Goal: Task Accomplishment & Management: Manage account settings

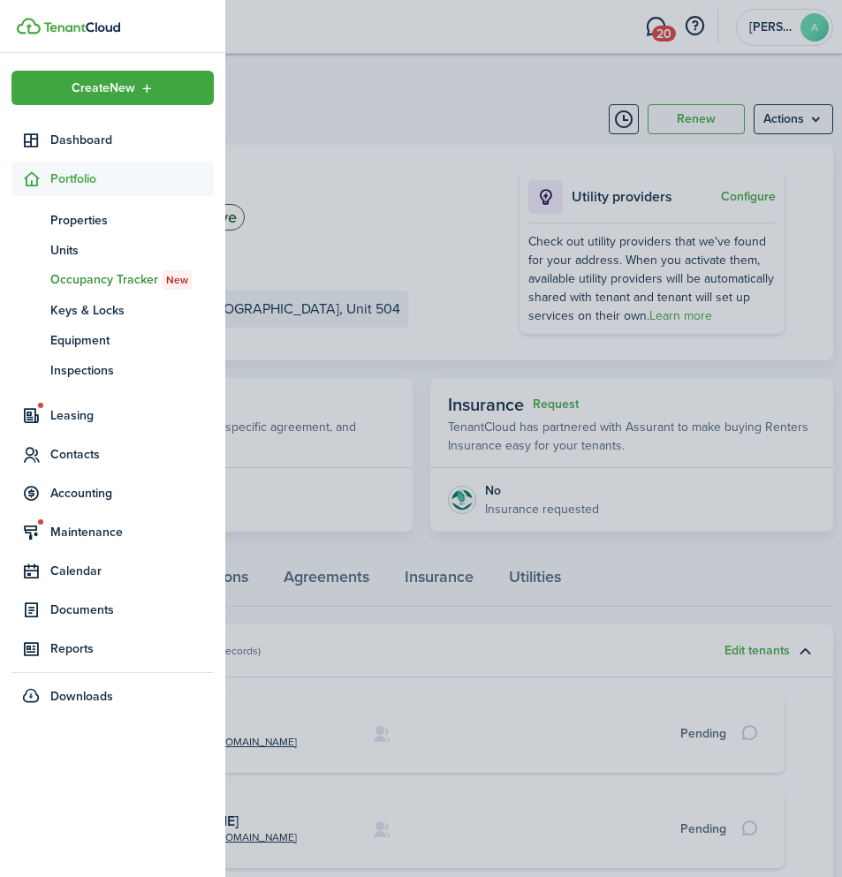
click at [299, 33] on container-opacity at bounding box center [421, 438] width 842 height 877
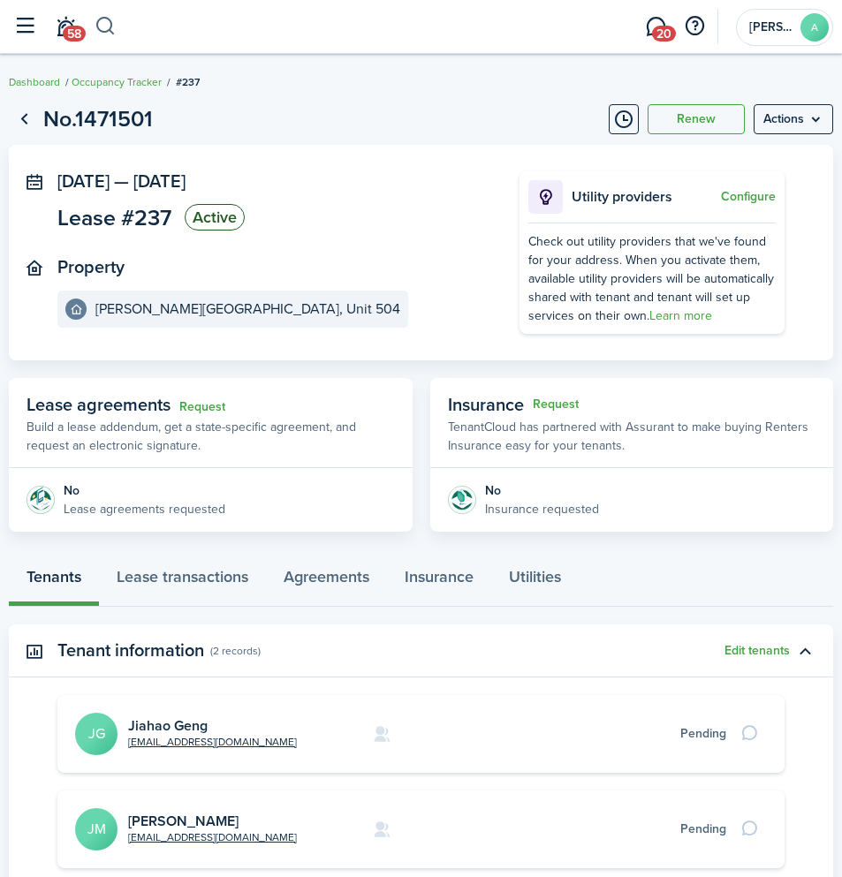
click at [111, 22] on button "button" at bounding box center [105, 26] width 22 height 30
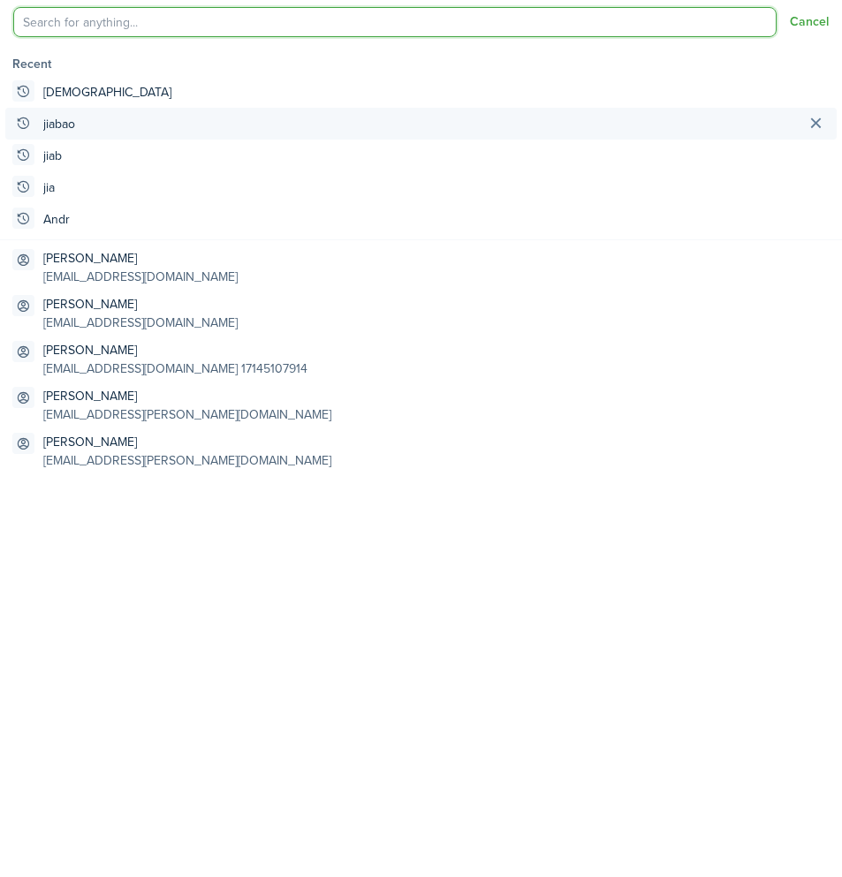
click at [162, 118] on global-search-item "jiabao" at bounding box center [420, 124] width 831 height 32
type input "jiabao"
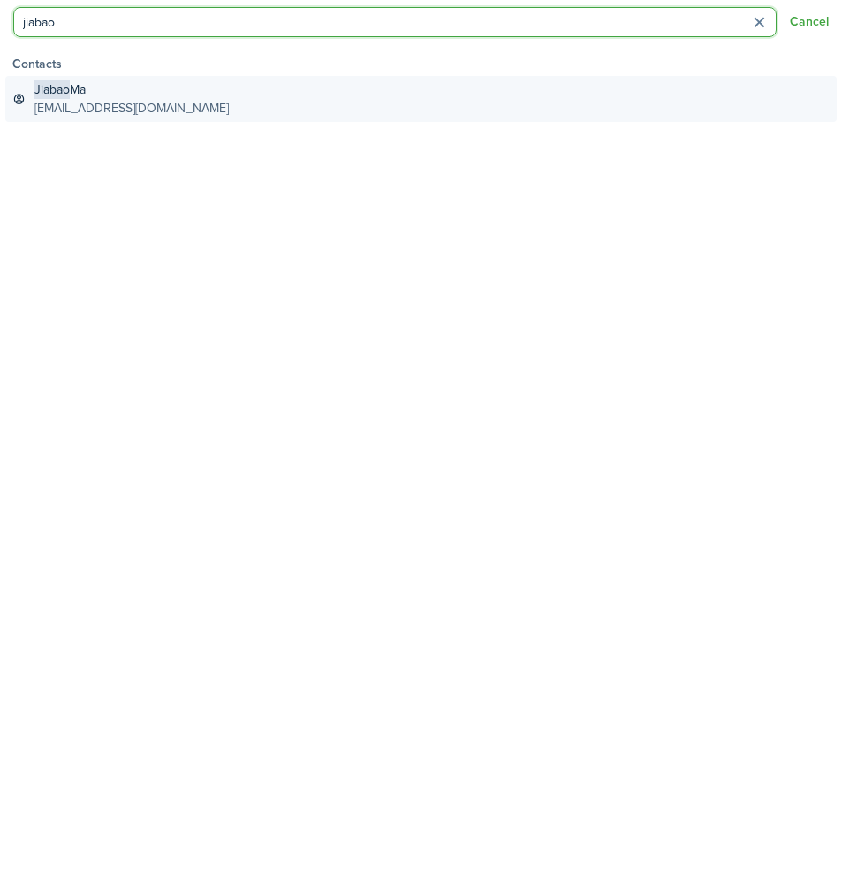
click at [85, 91] on global-search-item-title "[PERSON_NAME]" at bounding box center [131, 89] width 194 height 19
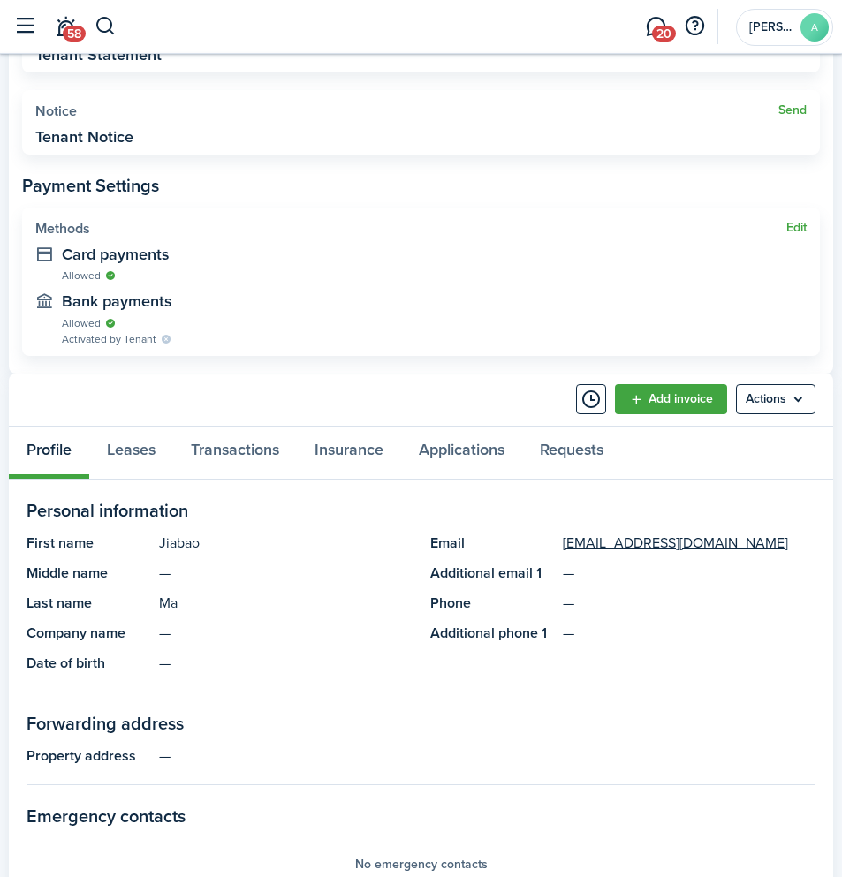
scroll to position [673, 0]
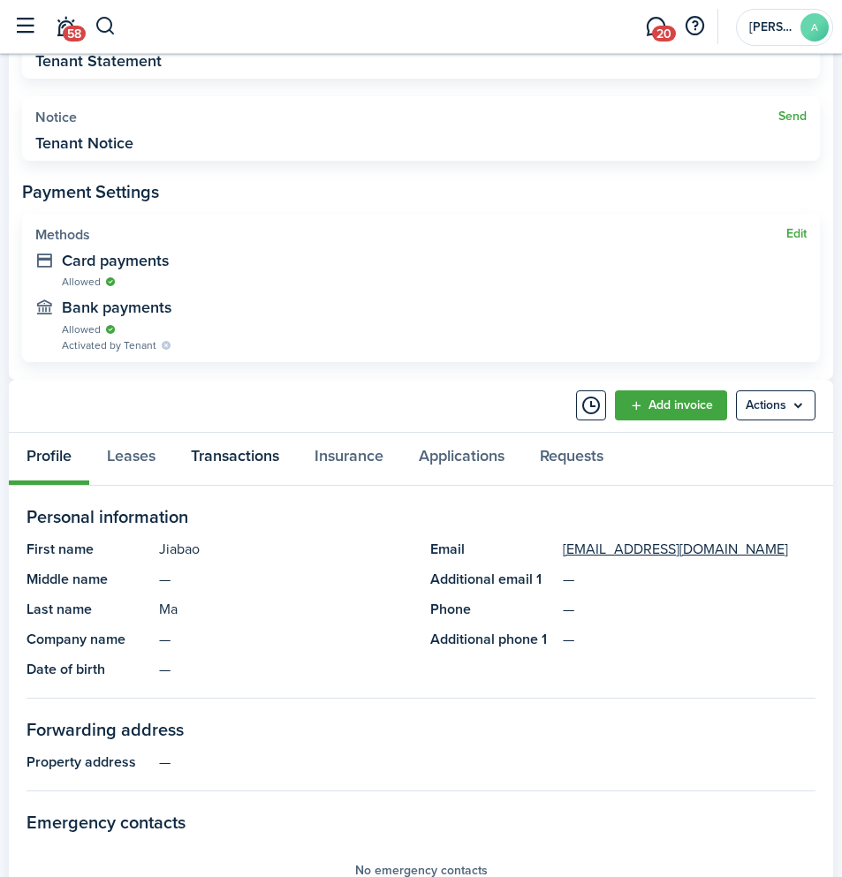
click at [218, 464] on link "Transactions" at bounding box center [235, 459] width 124 height 52
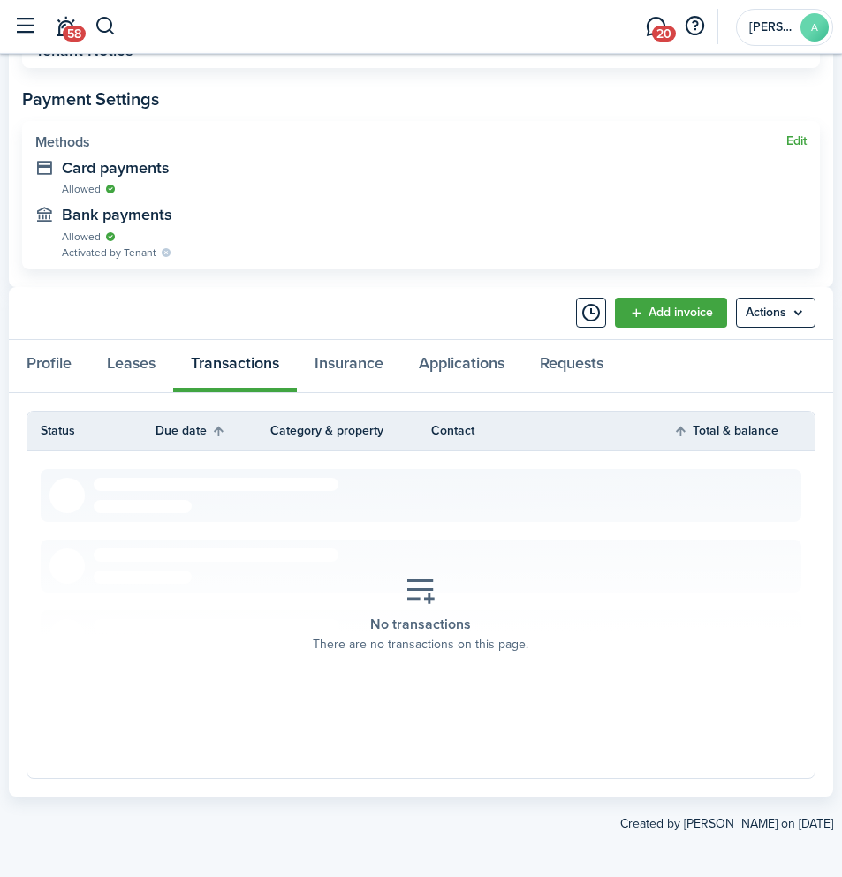
scroll to position [770, 0]
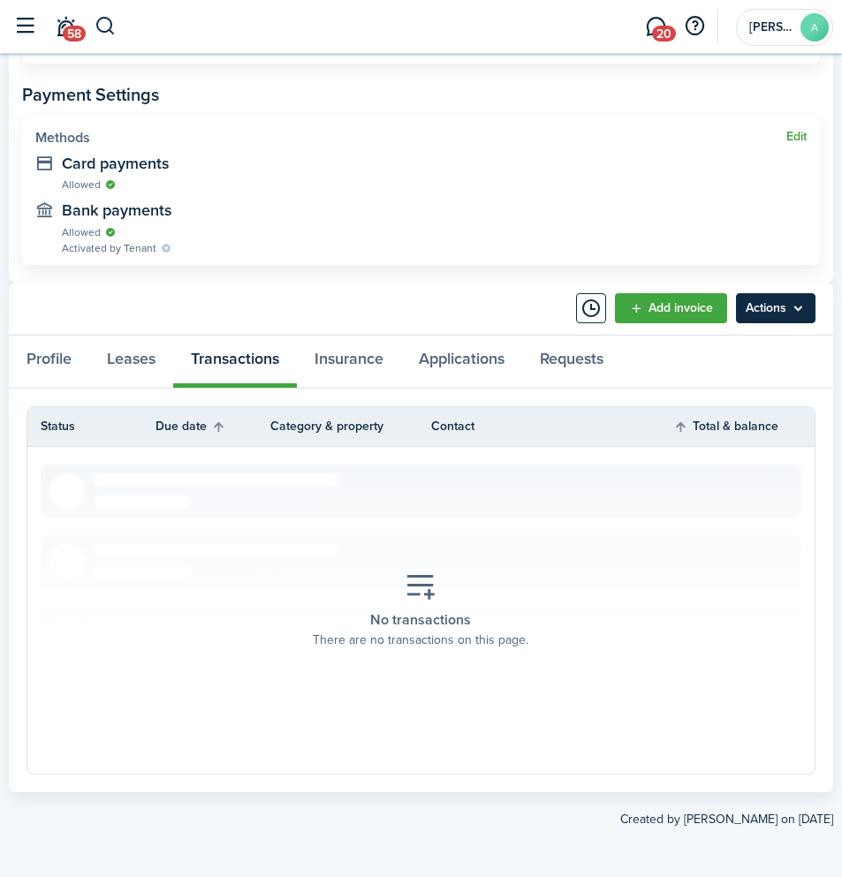
click at [768, 313] on menu-btn "Actions" at bounding box center [775, 308] width 79 height 30
click at [591, 428] on th "Contact" at bounding box center [552, 426] width 242 height 19
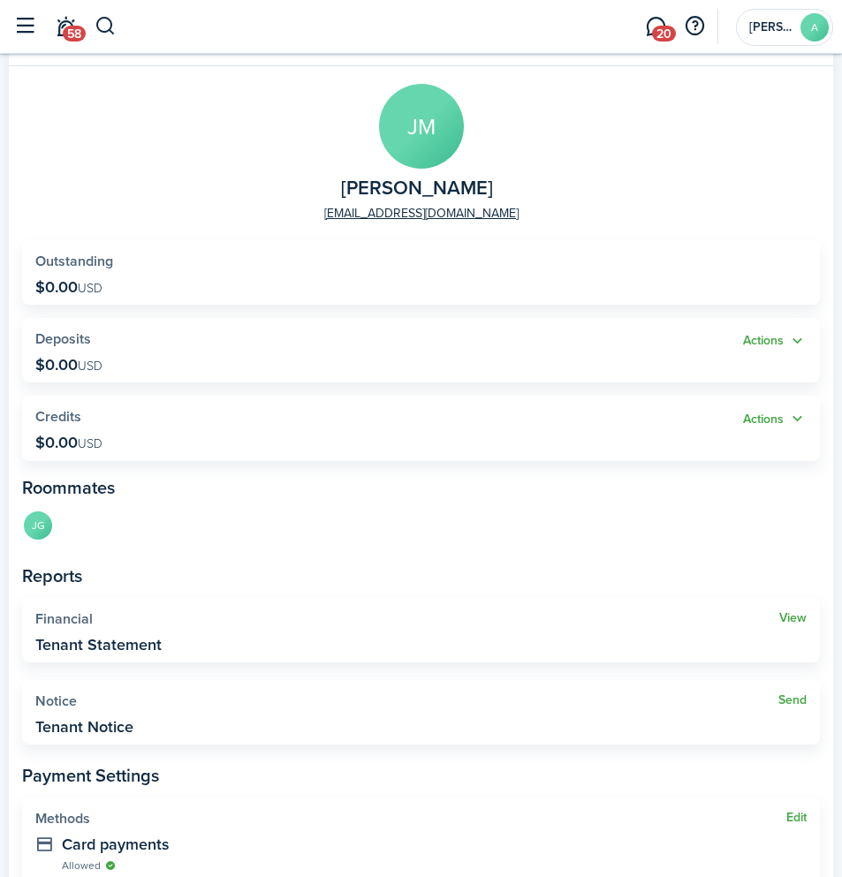
scroll to position [0, 0]
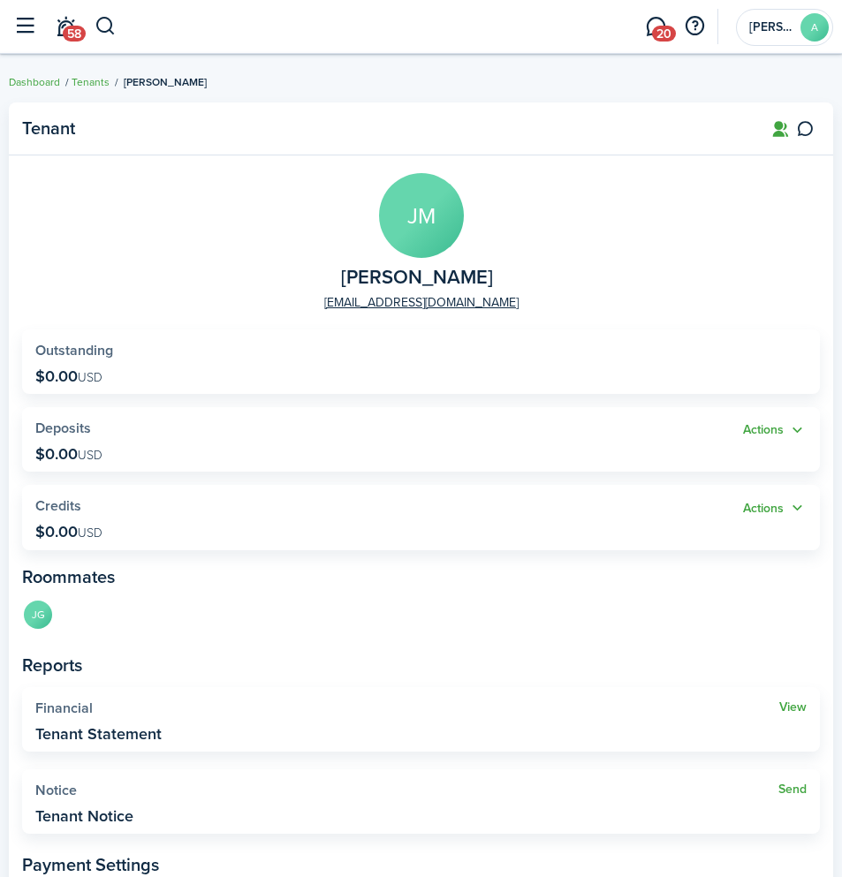
click at [42, 90] on ul "Dashboard Tenants [PERSON_NAME]" at bounding box center [108, 82] width 198 height 23
click at [34, 76] on link "Dashboard" at bounding box center [34, 82] width 51 height 16
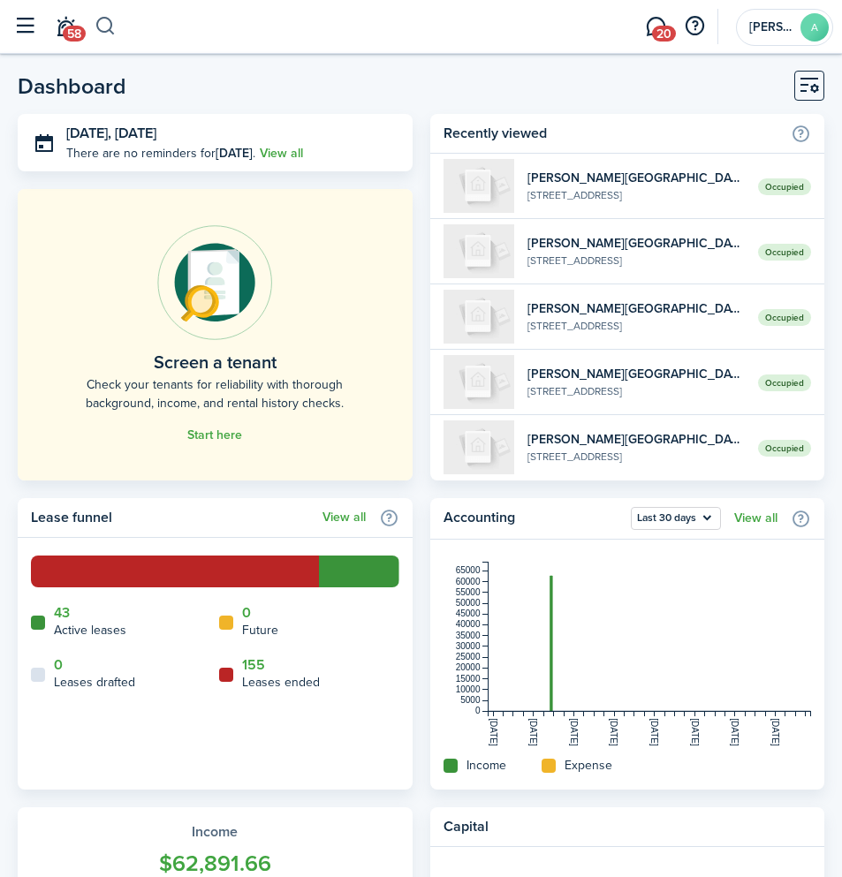
click at [99, 25] on button "button" at bounding box center [105, 26] width 22 height 30
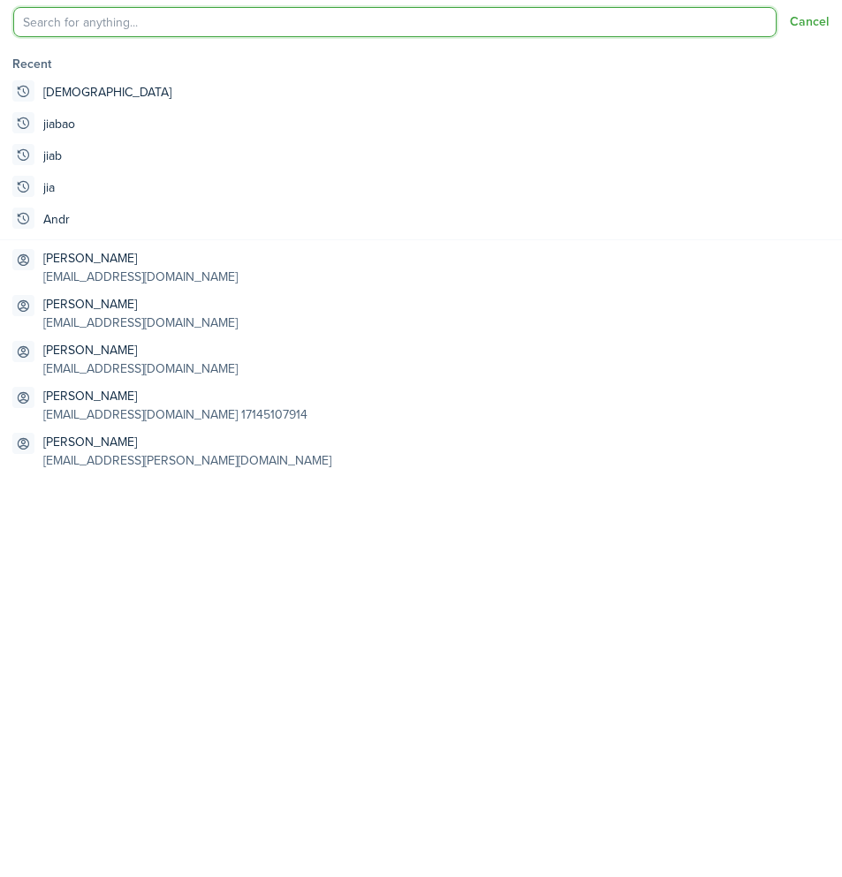
click at [159, 34] on input "search" at bounding box center [394, 22] width 763 height 30
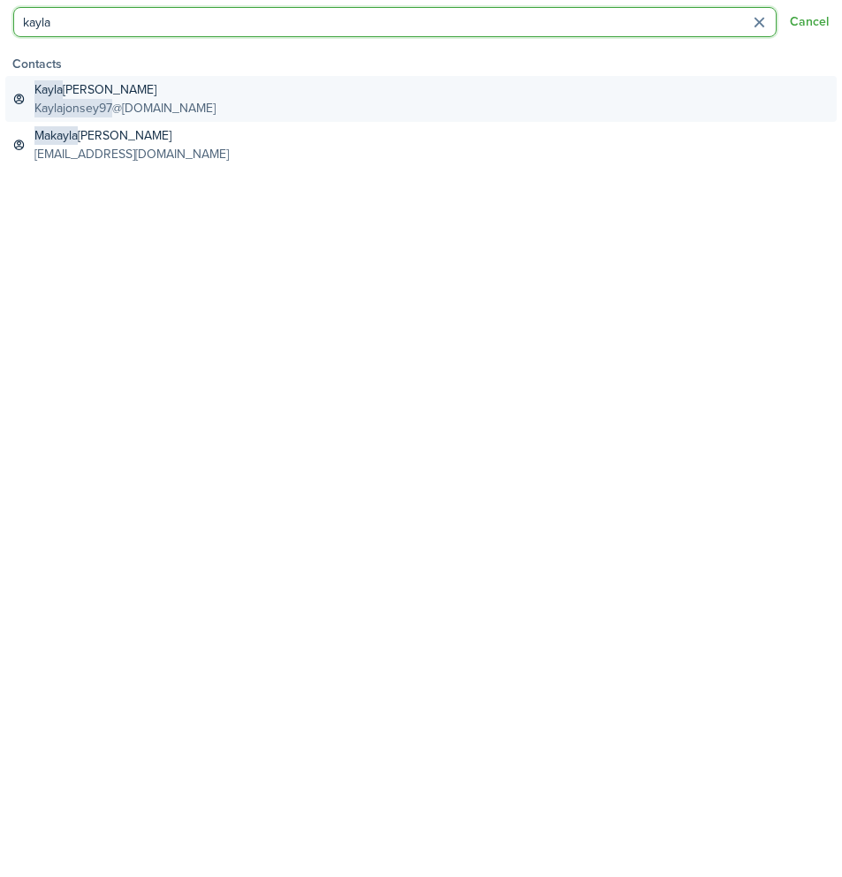
type input "kayla"
click at [136, 104] on global-search-item-description "Kaylajonsey97 @[DOMAIN_NAME]" at bounding box center [124, 108] width 181 height 19
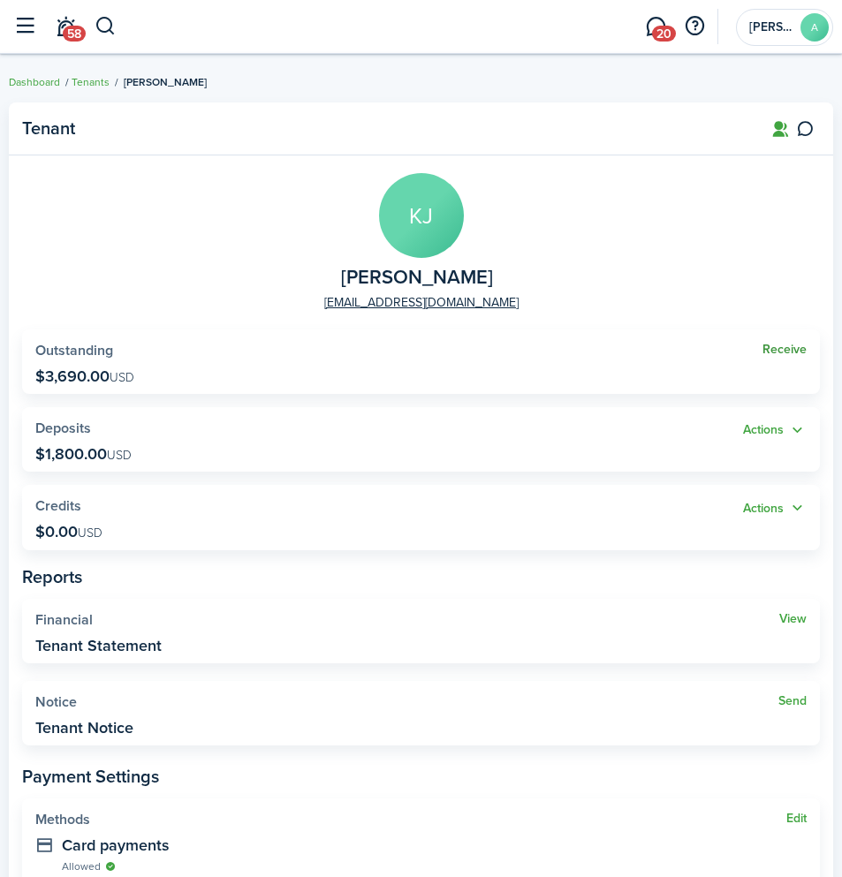
click at [784, 352] on link "Receive" at bounding box center [784, 350] width 44 height 14
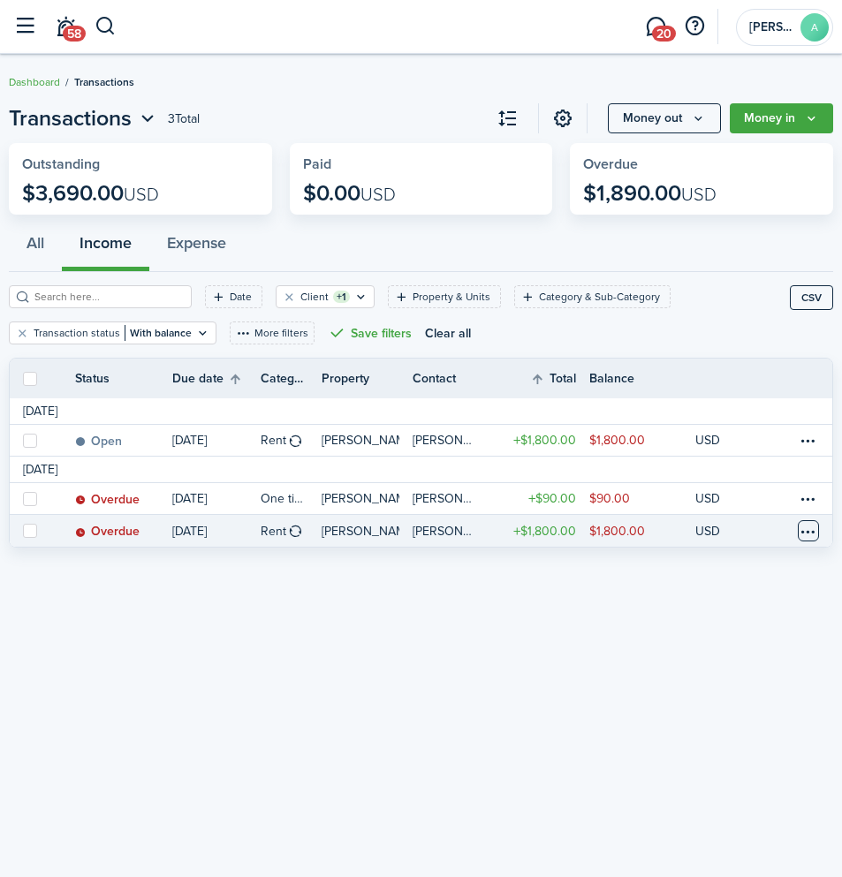
click at [805, 533] on table-menu-btn-icon at bounding box center [807, 530] width 21 height 21
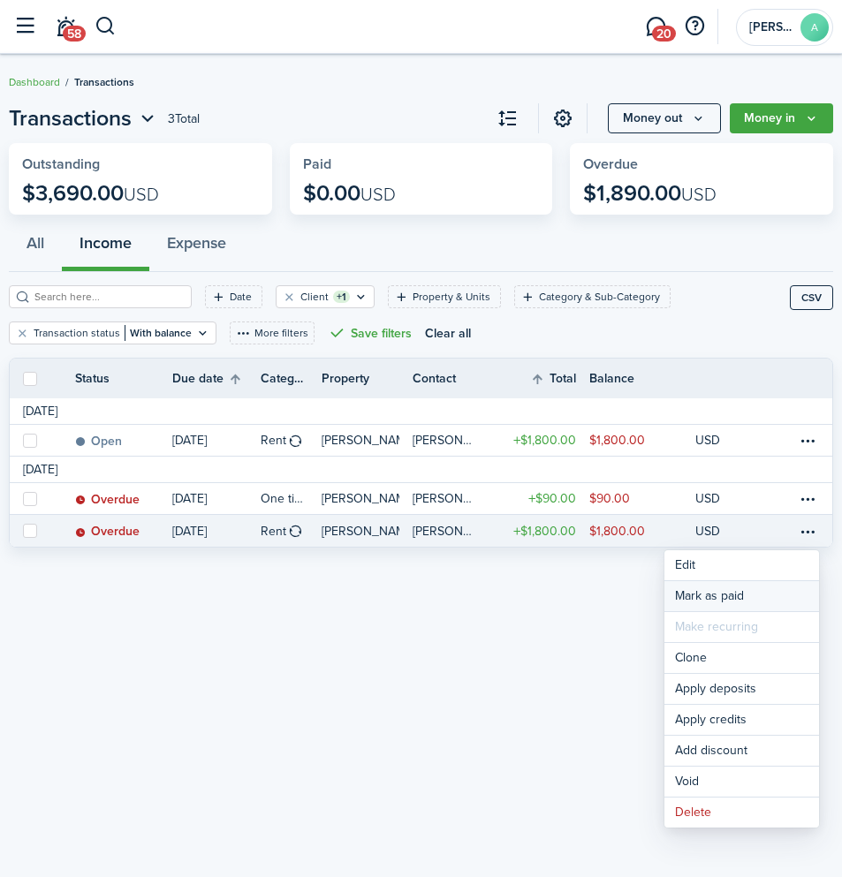
click at [742, 602] on link "Mark as paid" at bounding box center [741, 596] width 155 height 30
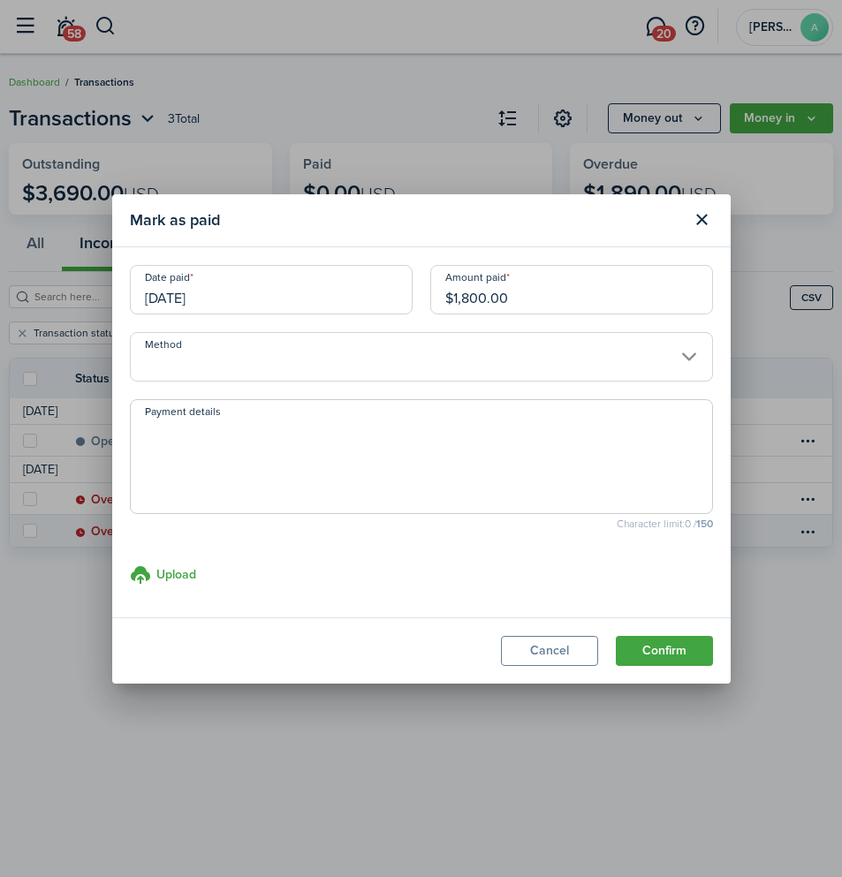
drag, startPoint x: 543, startPoint y: 303, endPoint x: 323, endPoint y: 291, distance: 220.2
click at [323, 291] on div "Date paid [DATE] Amount paid $1,800.00" at bounding box center [421, 298] width 601 height 67
click at [321, 353] on input "Method" at bounding box center [421, 356] width 583 height 49
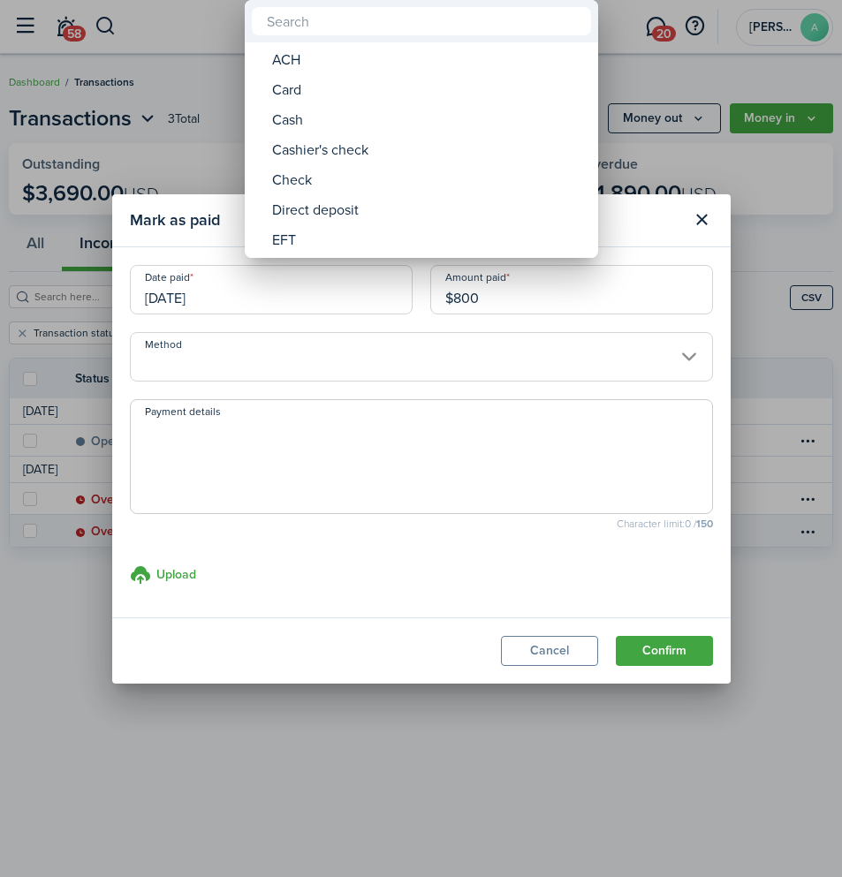
type input "$800.00"
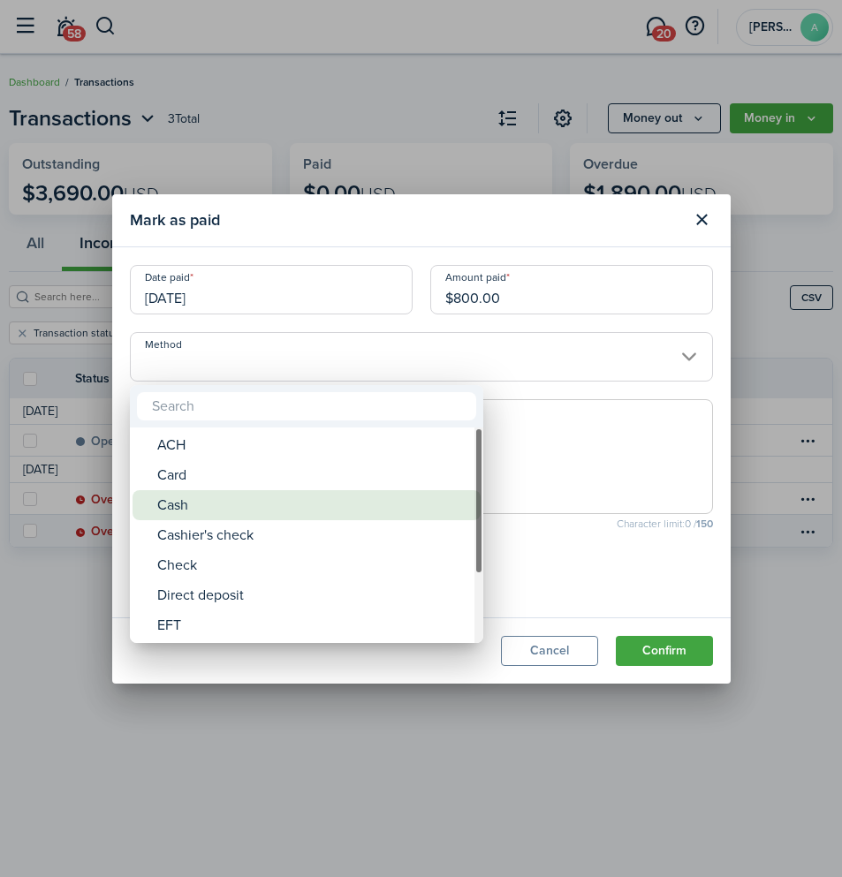
click at [225, 499] on div "Cash" at bounding box center [313, 505] width 313 height 30
type input "Cash"
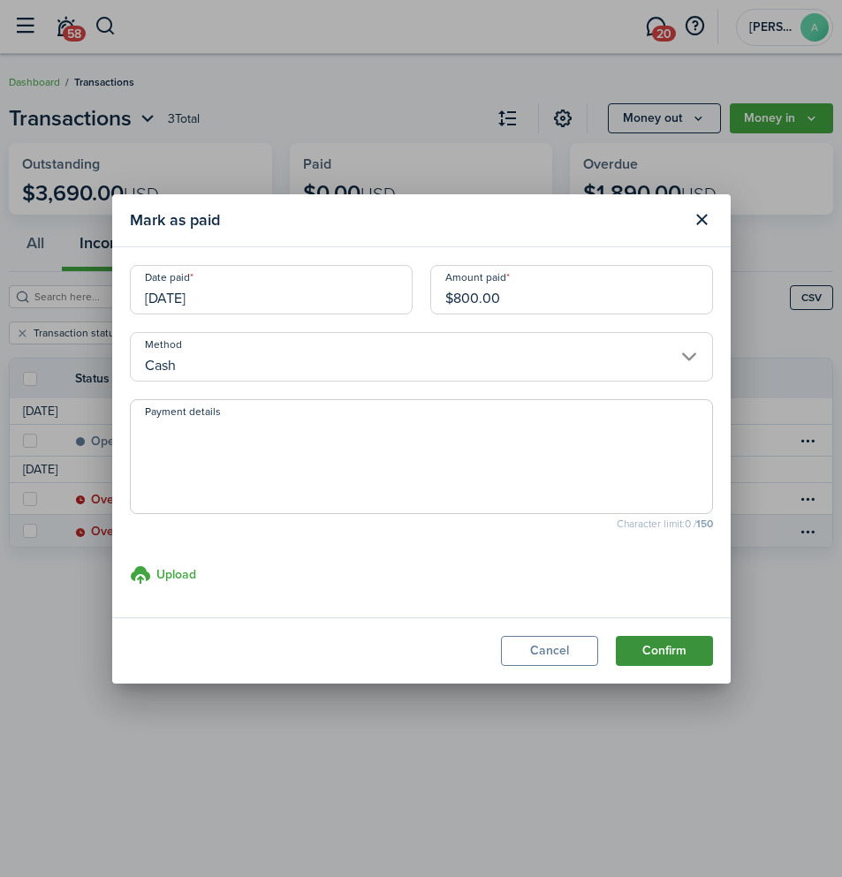
click at [683, 652] on button "Confirm" at bounding box center [664, 651] width 97 height 30
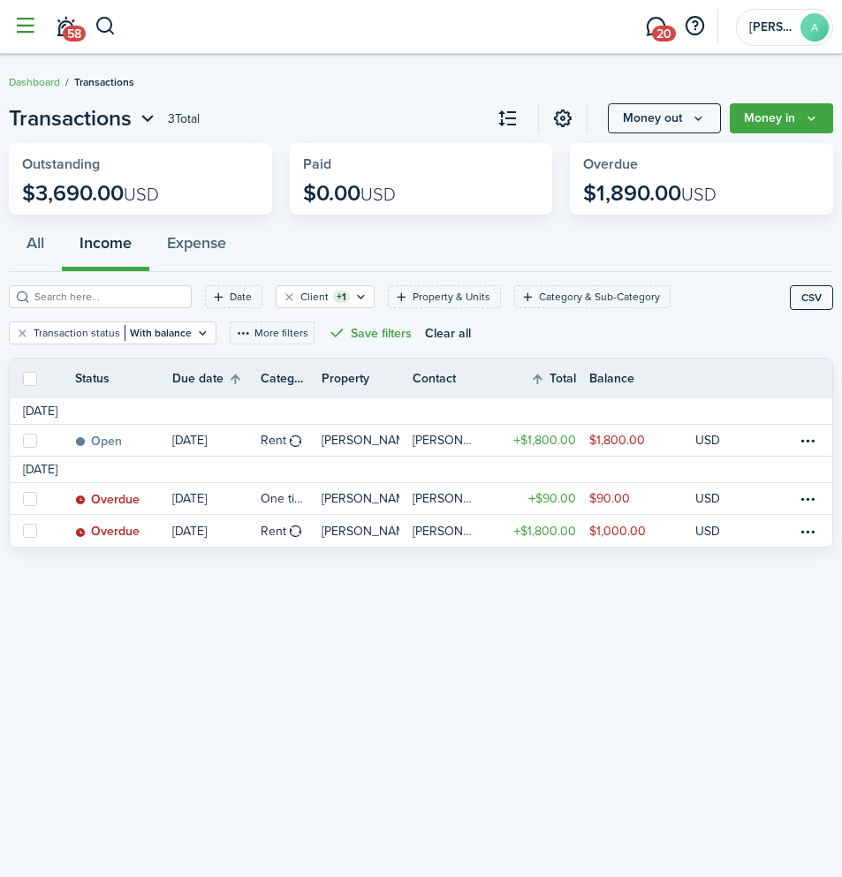
click at [23, 27] on button "button" at bounding box center [25, 27] width 34 height 34
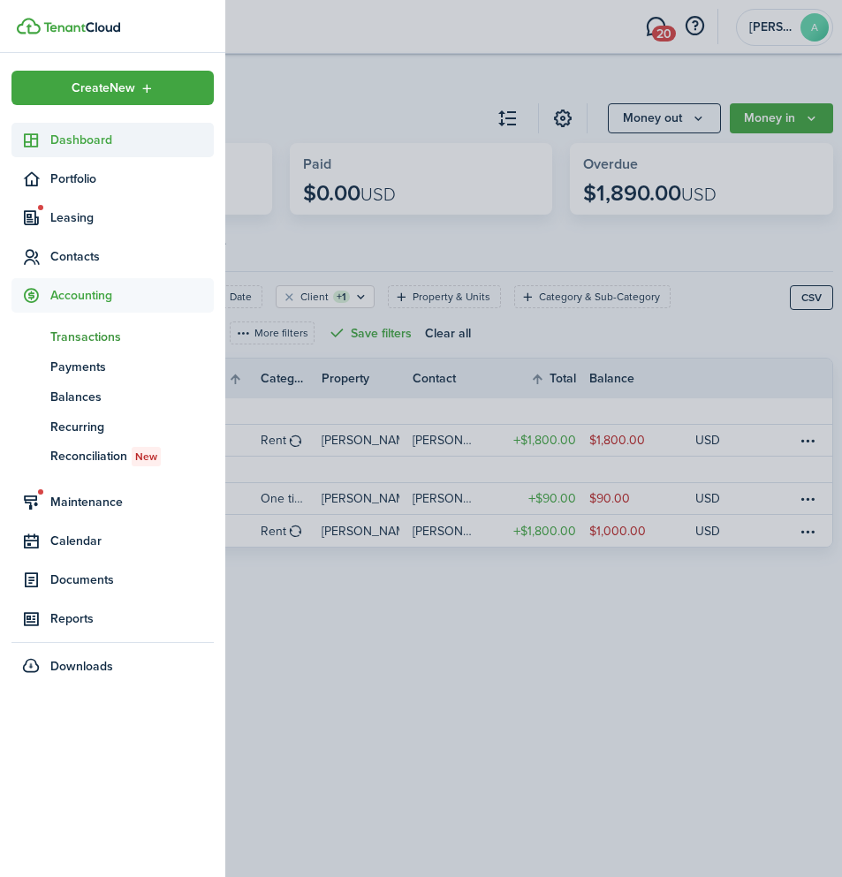
click at [112, 143] on span "Dashboard" at bounding box center [131, 140] width 163 height 19
